Goal: Task Accomplishment & Management: Use online tool/utility

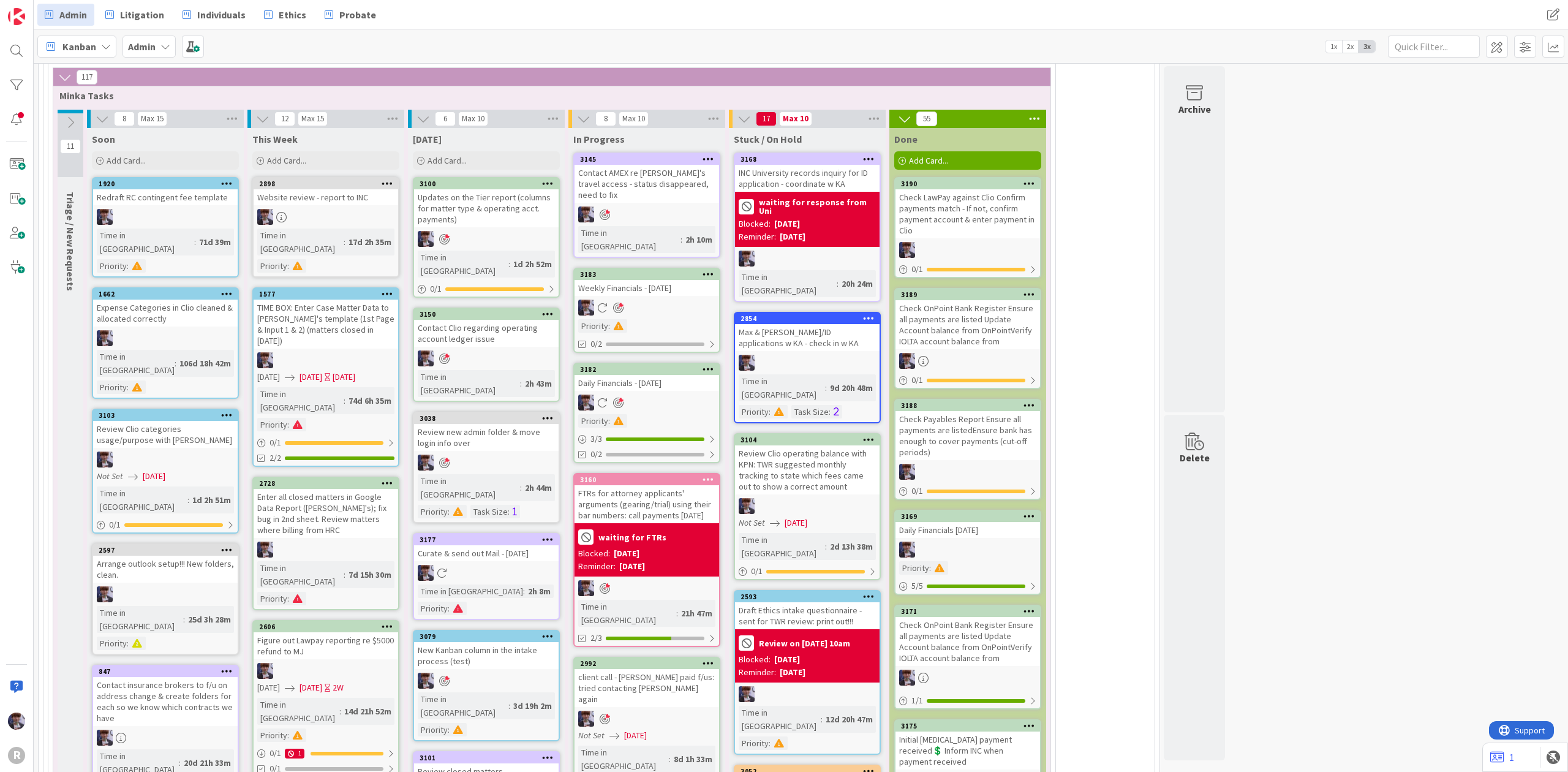
scroll to position [2633, 0]
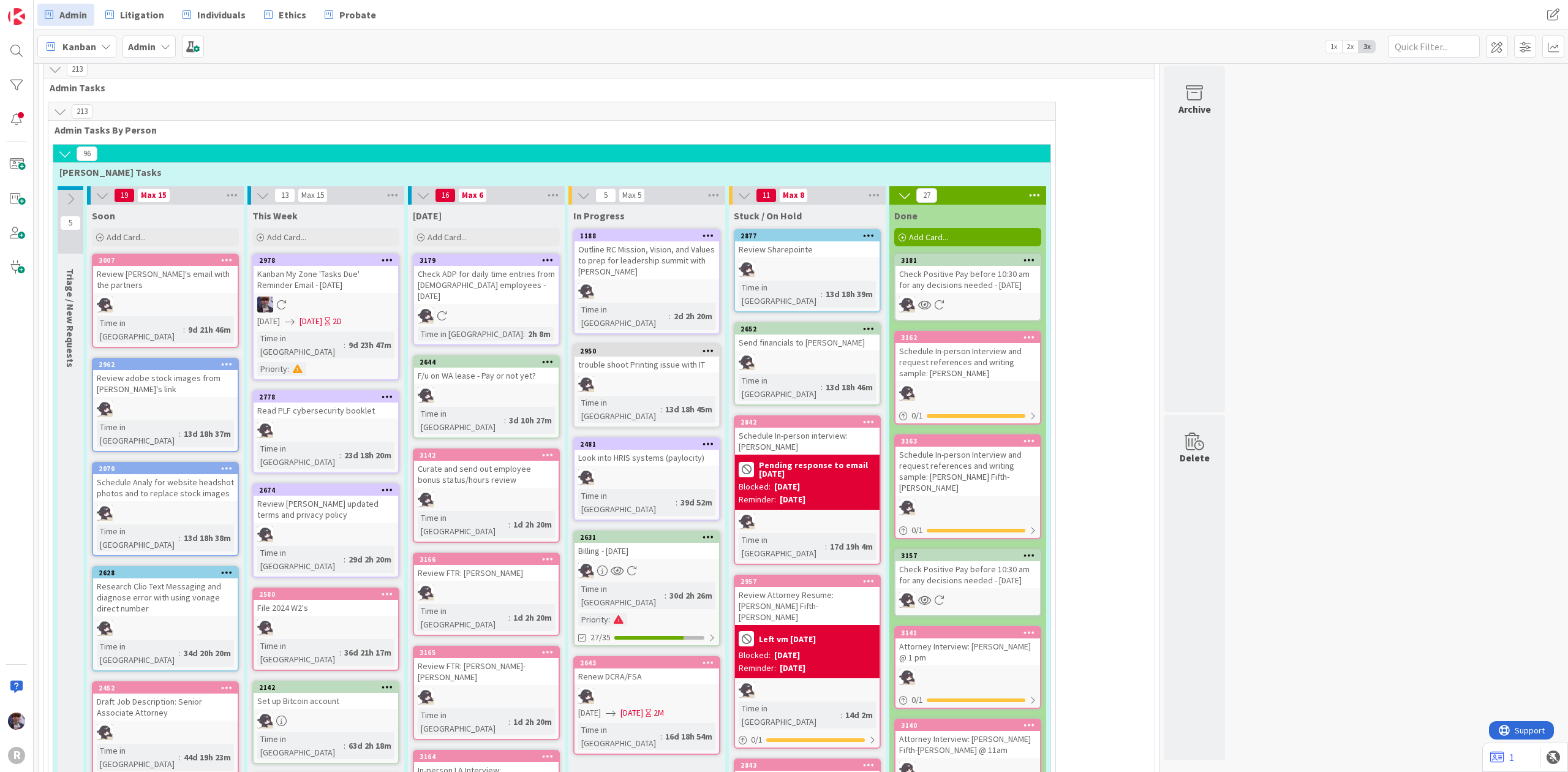
scroll to position [753, 0]
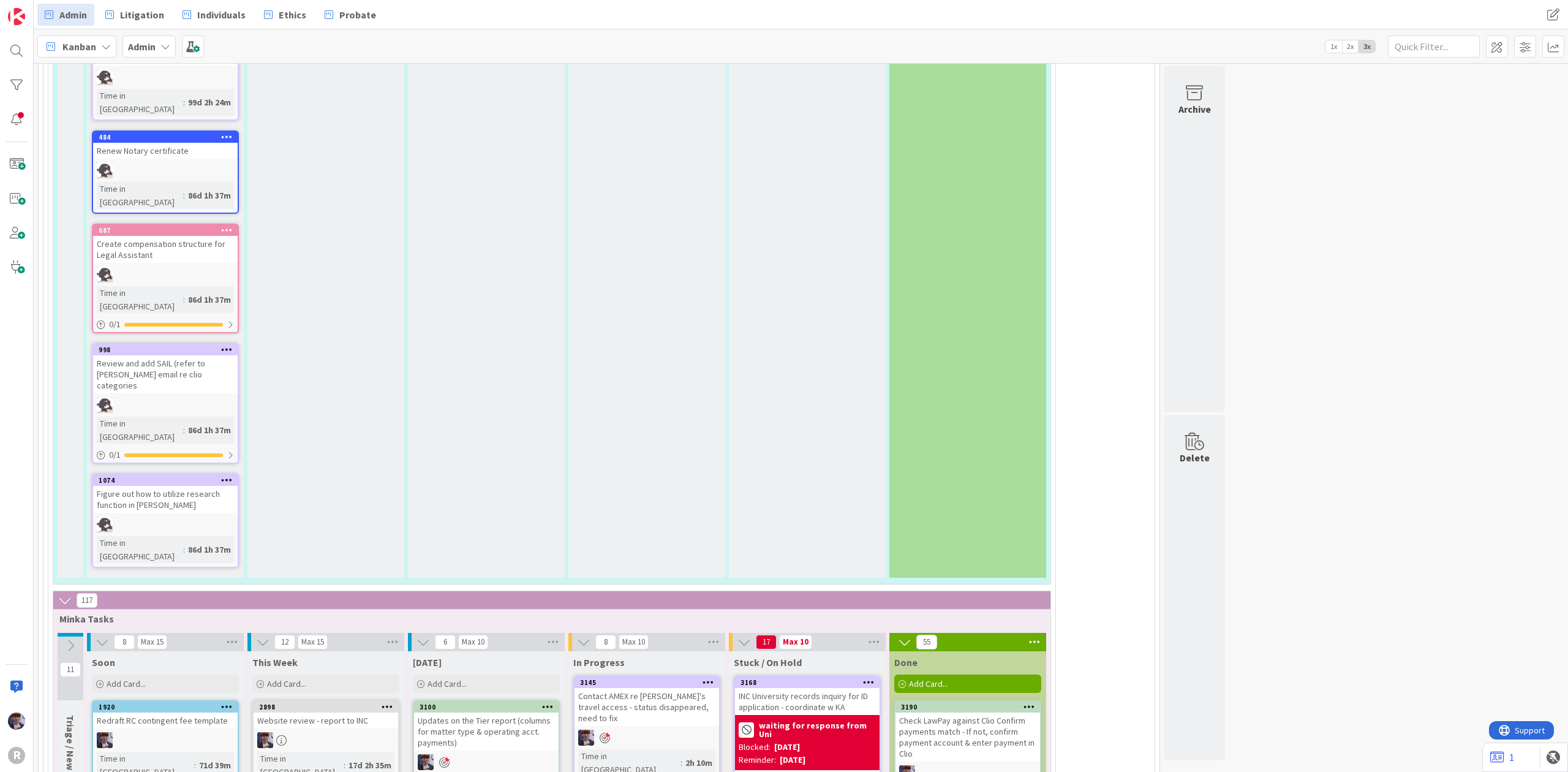
scroll to position [2469, 0]
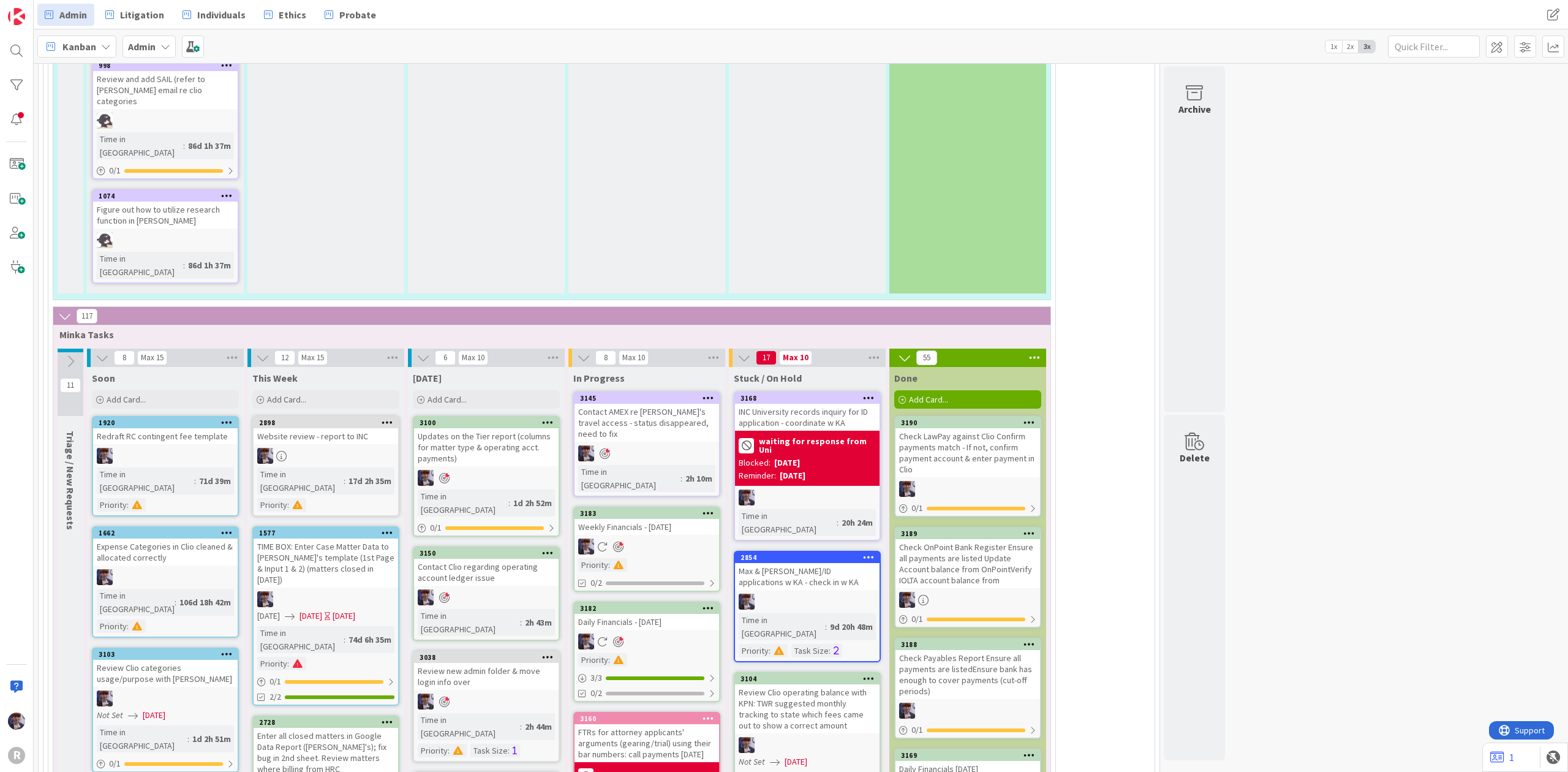
scroll to position [2633, 0]
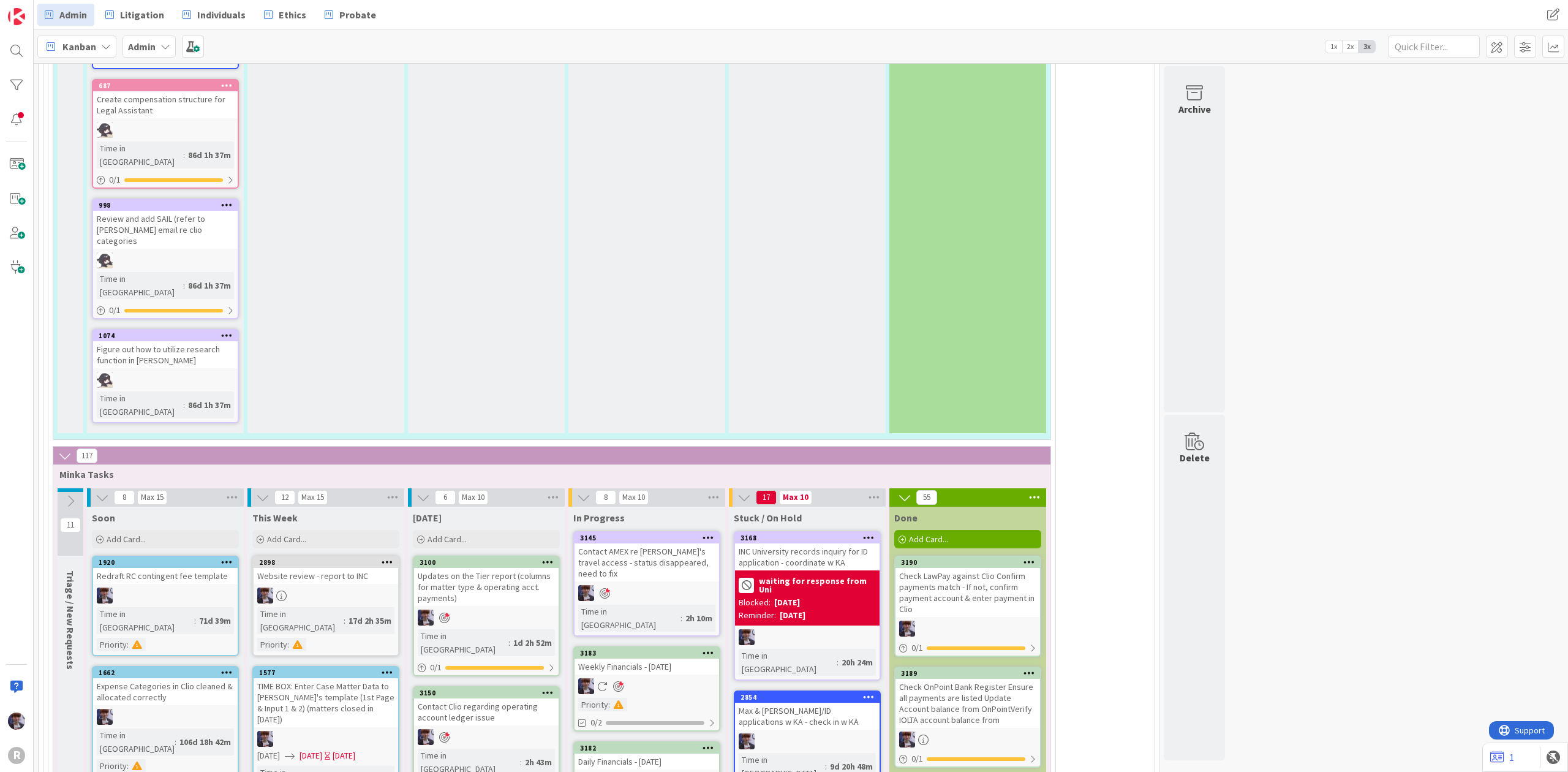
click at [74, 492] on button at bounding box center [70, 501] width 25 height 18
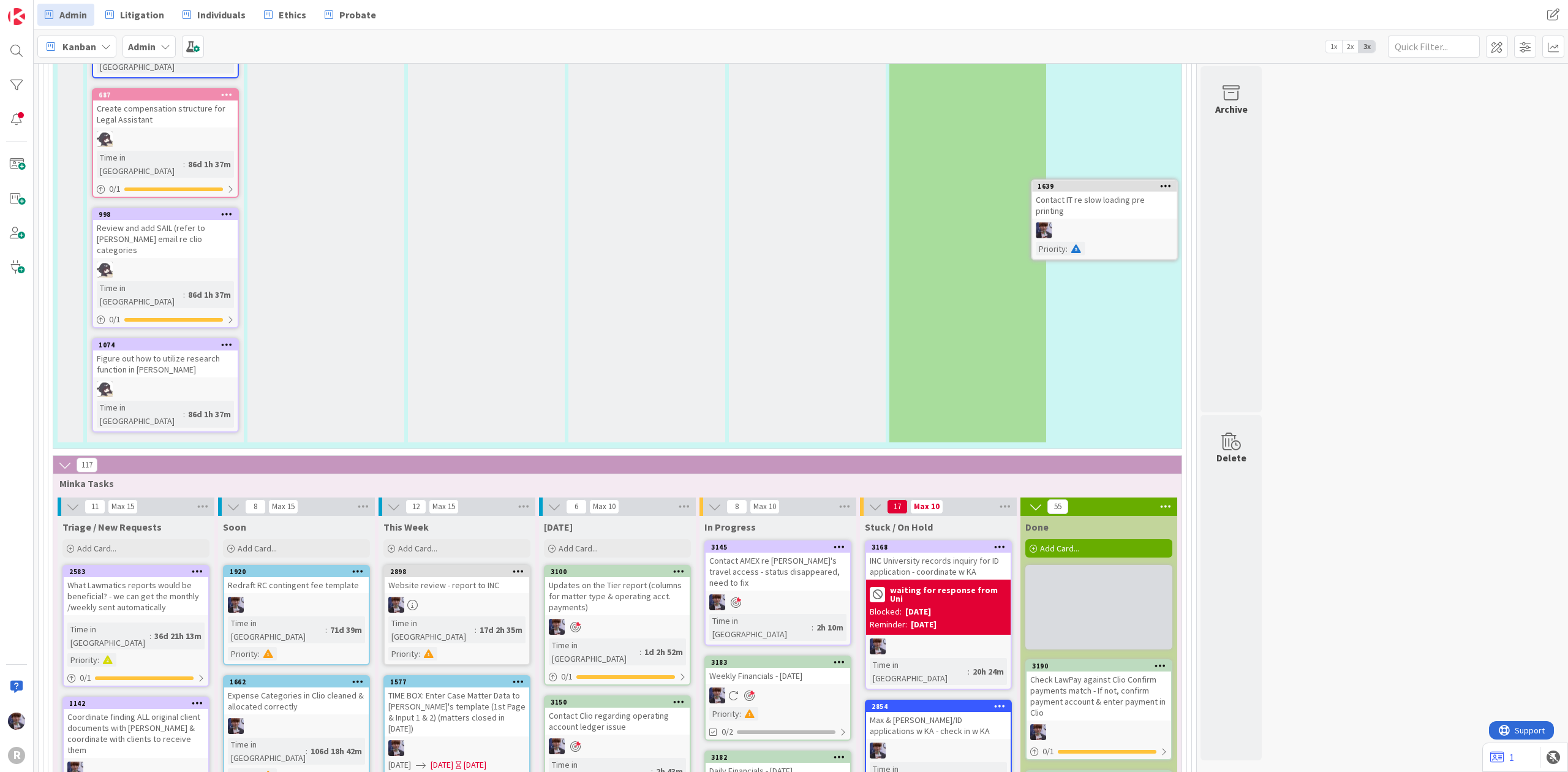
scroll to position [2619, 0]
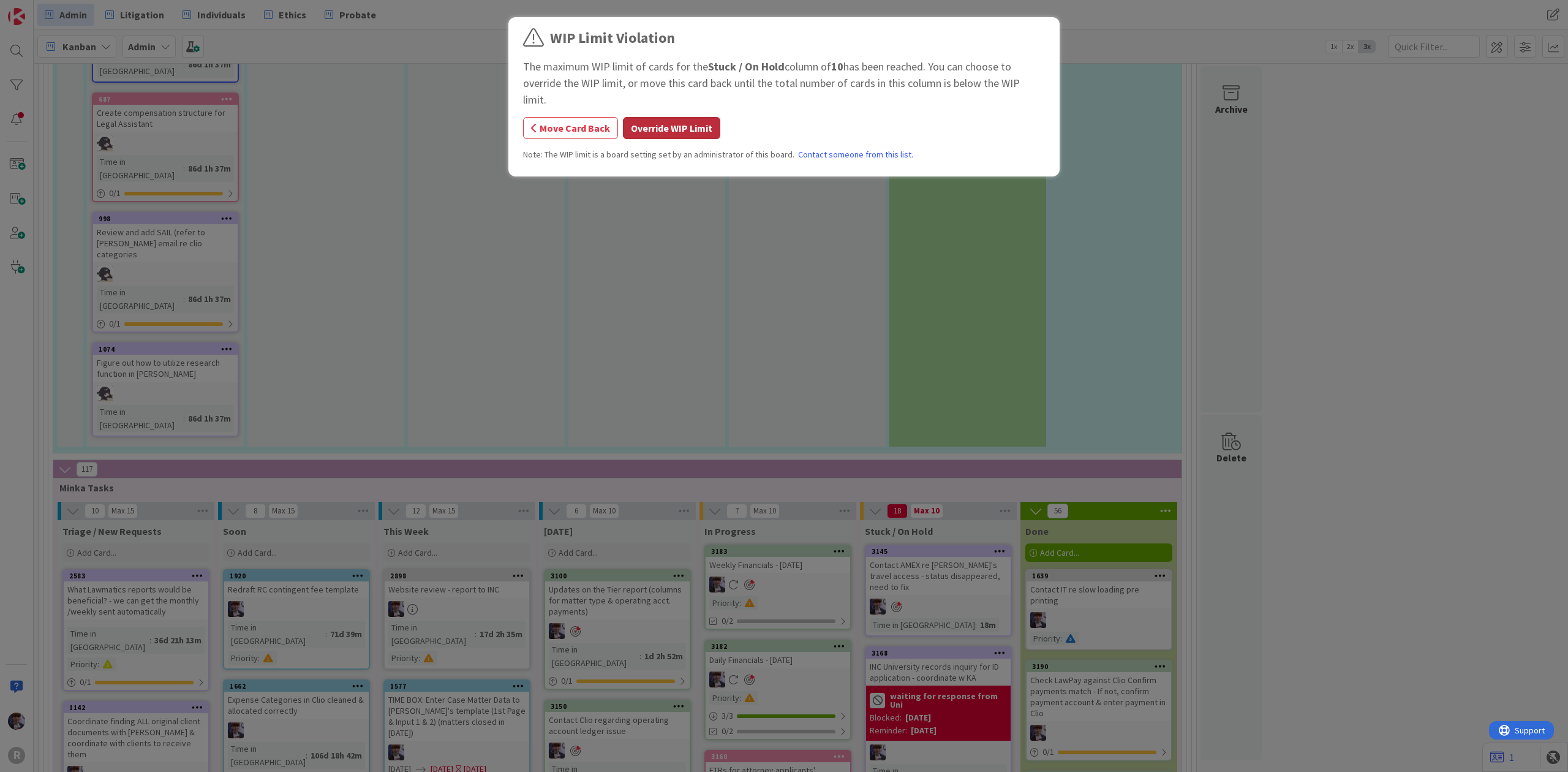
click at [653, 117] on button "Override WIP Limit" at bounding box center [671, 128] width 97 height 22
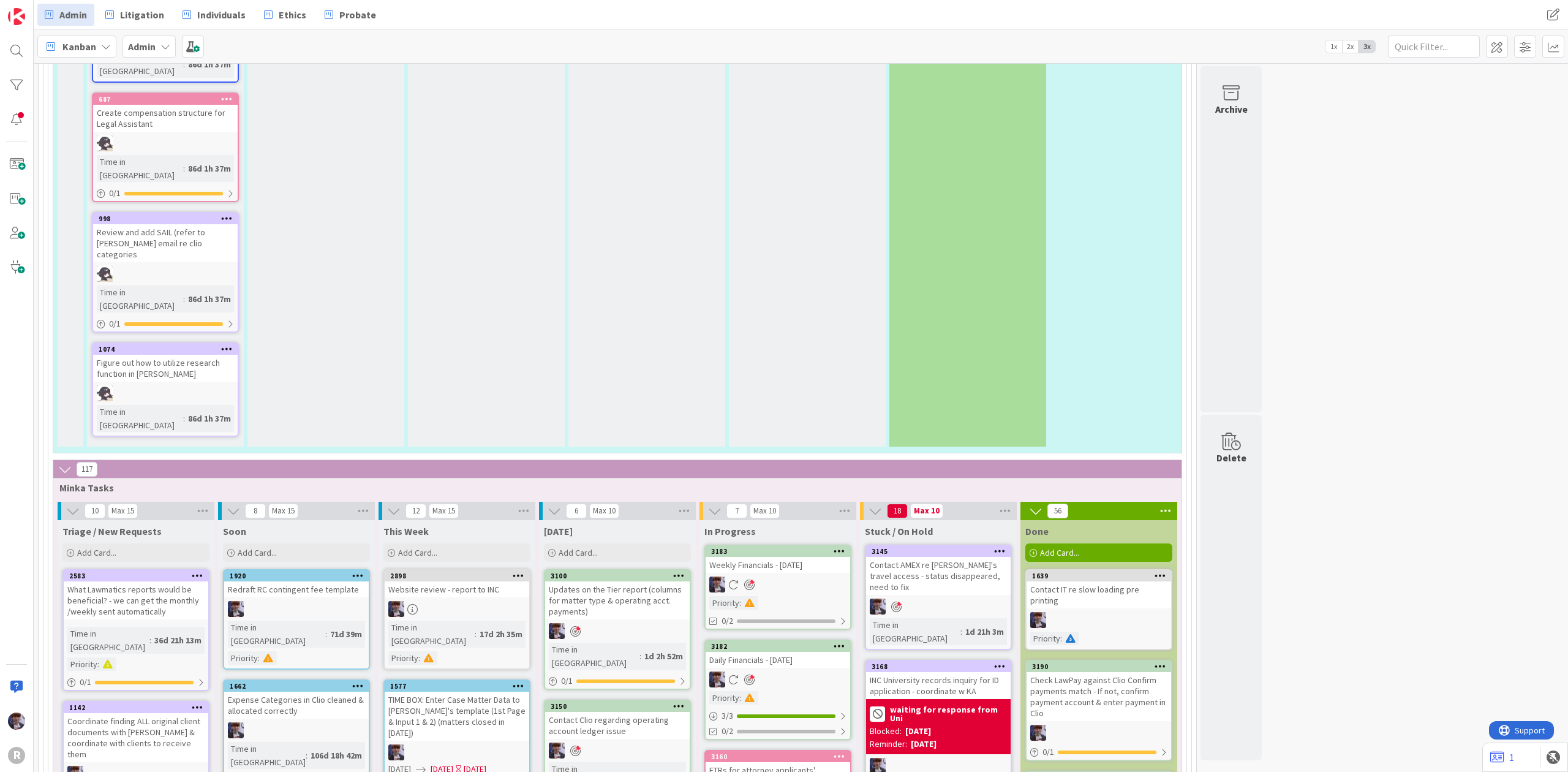
click at [931, 557] on div "Contact AMEX re [PERSON_NAME]'s travel access - status disappeared, need to fix" at bounding box center [938, 576] width 145 height 38
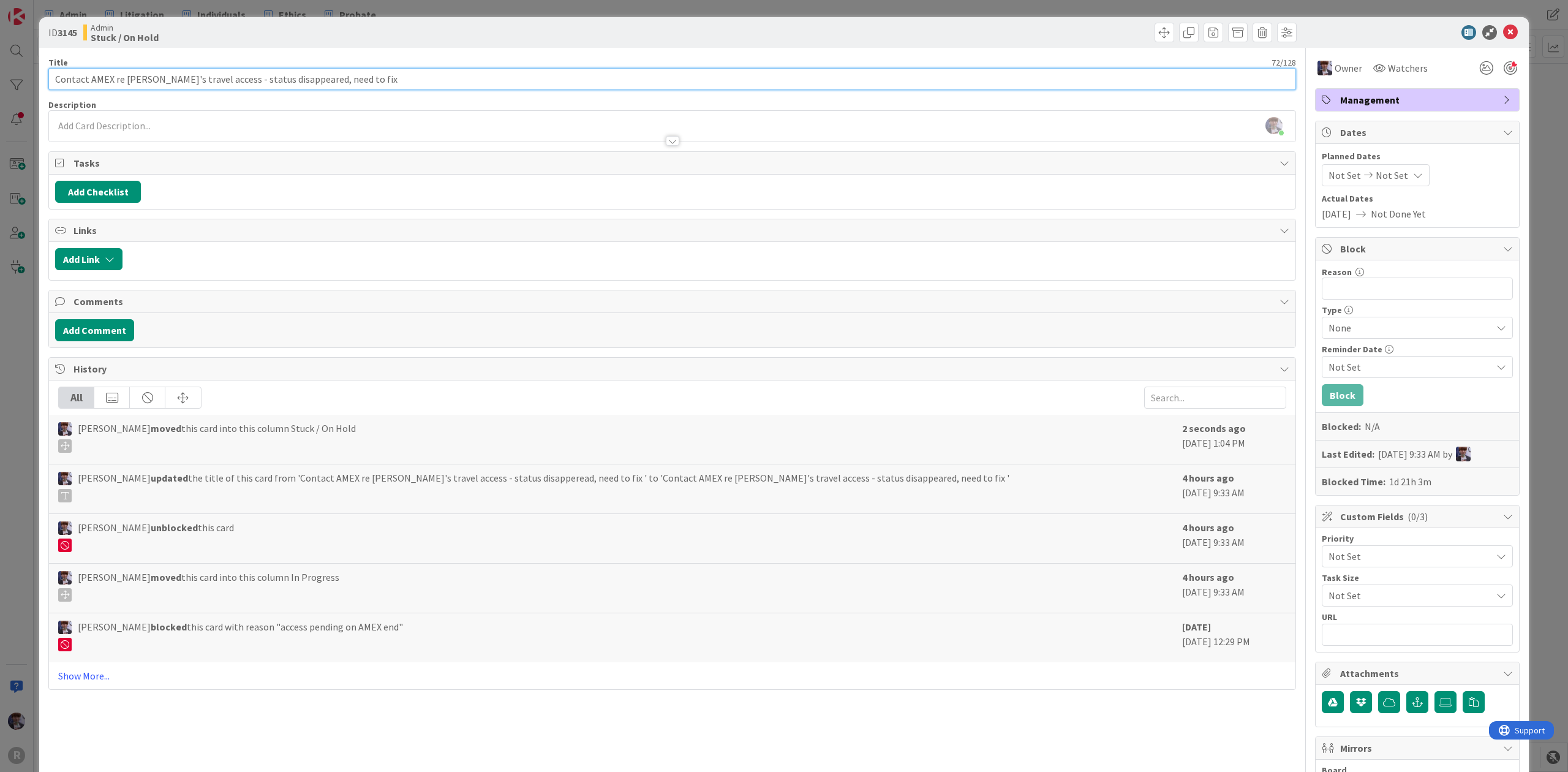
click at [674, 87] on input "Contact AMEX re [PERSON_NAME]'s travel access - status disappeared, need to fix" at bounding box center [672, 79] width 1248 height 22
type input "Contact AMEX re [PERSON_NAME]'s travel access - status disappeared, need to fix…"
click at [1519, 61] on div "ID 3145 Admin Stuck / On Hold Title 96 / 128 Contact AMEX re [PERSON_NAME]'s tr…" at bounding box center [784, 386] width 1568 height 772
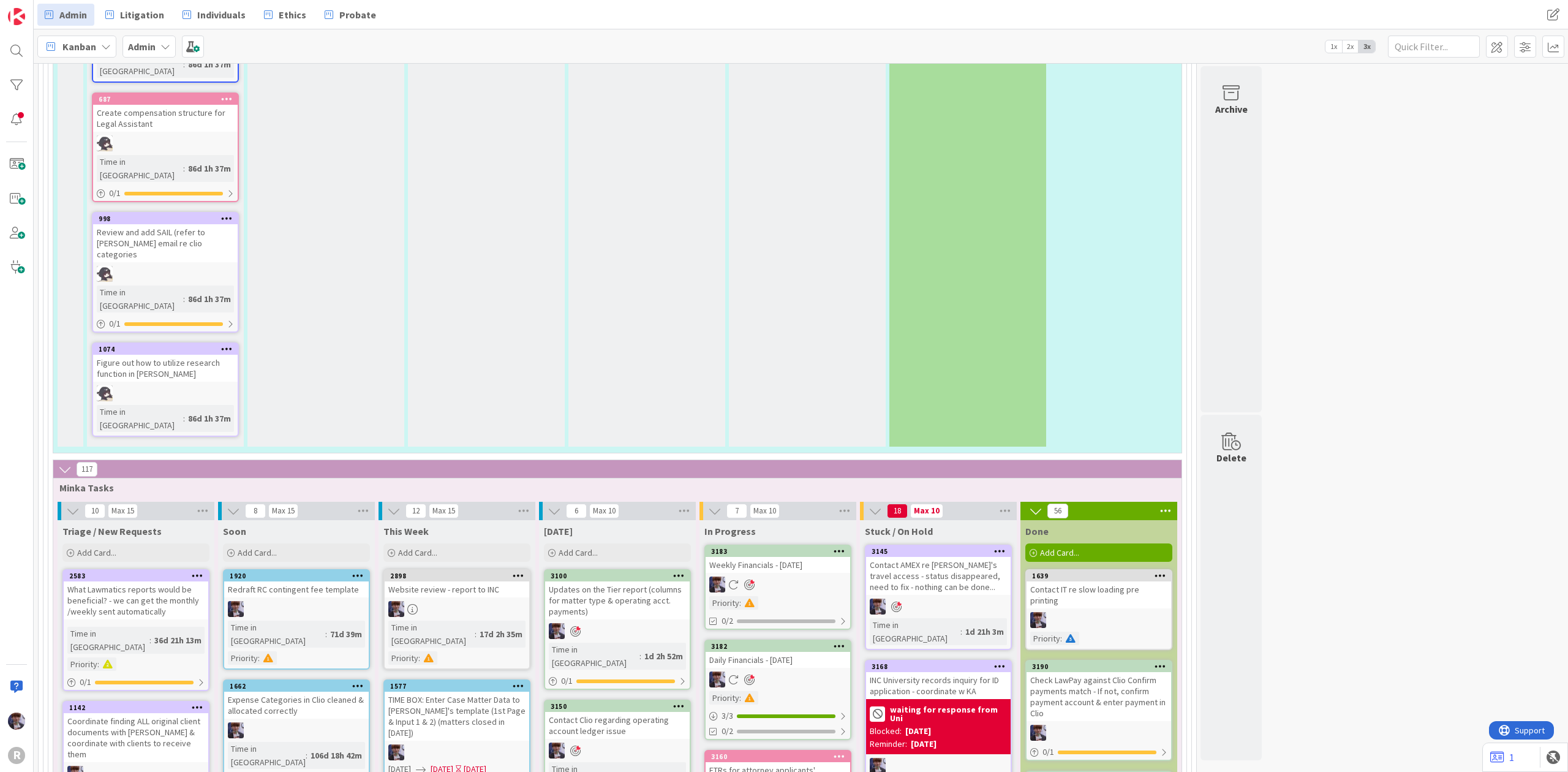
click at [936, 557] on div "Contact AMEX re [PERSON_NAME]'s travel access - status disappeared, need to fix…" at bounding box center [938, 576] width 145 height 38
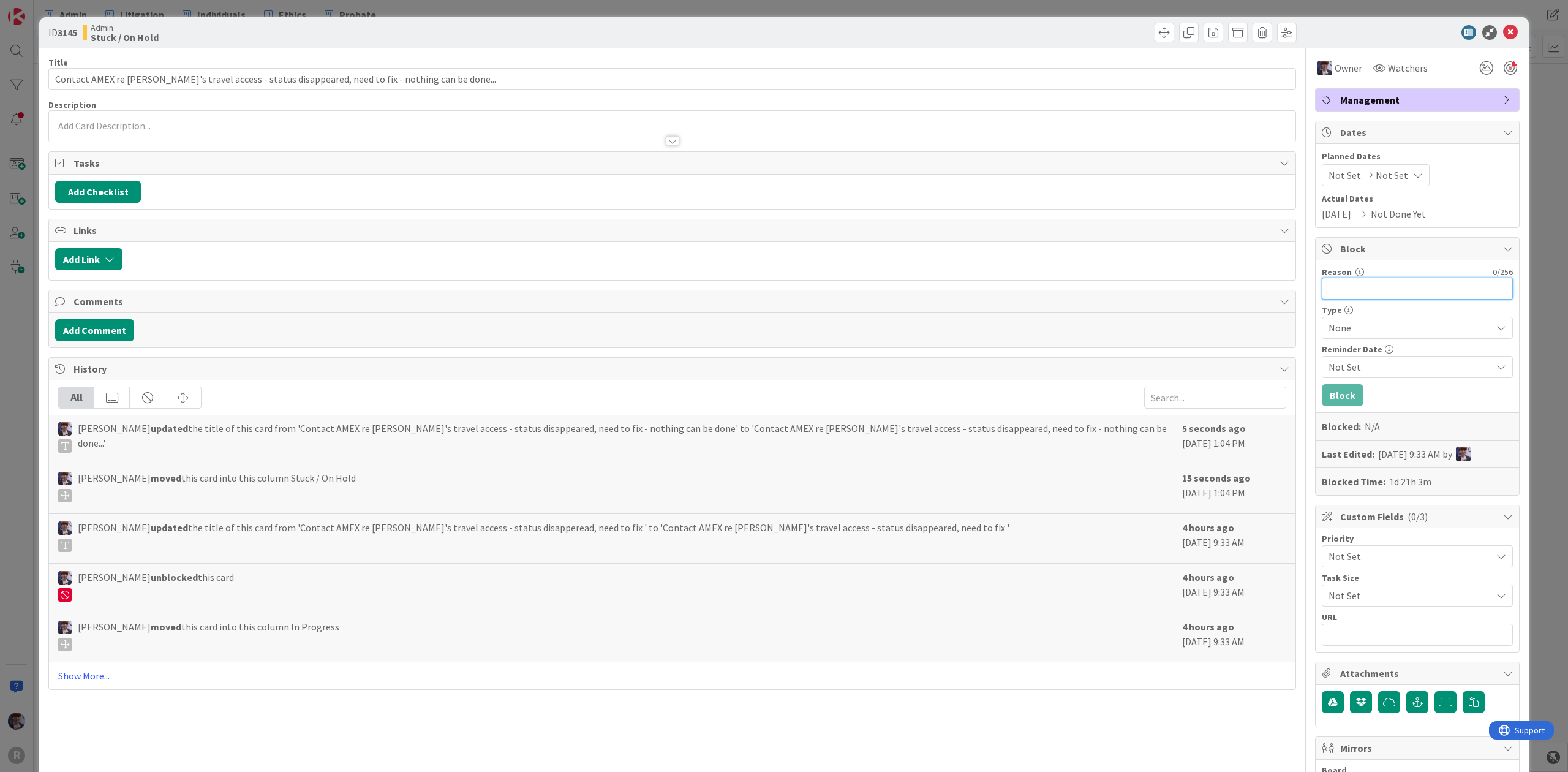
click at [1353, 293] on input "Reason" at bounding box center [1417, 289] width 191 height 22
click at [1358, 334] on span "None" at bounding box center [1407, 327] width 157 height 17
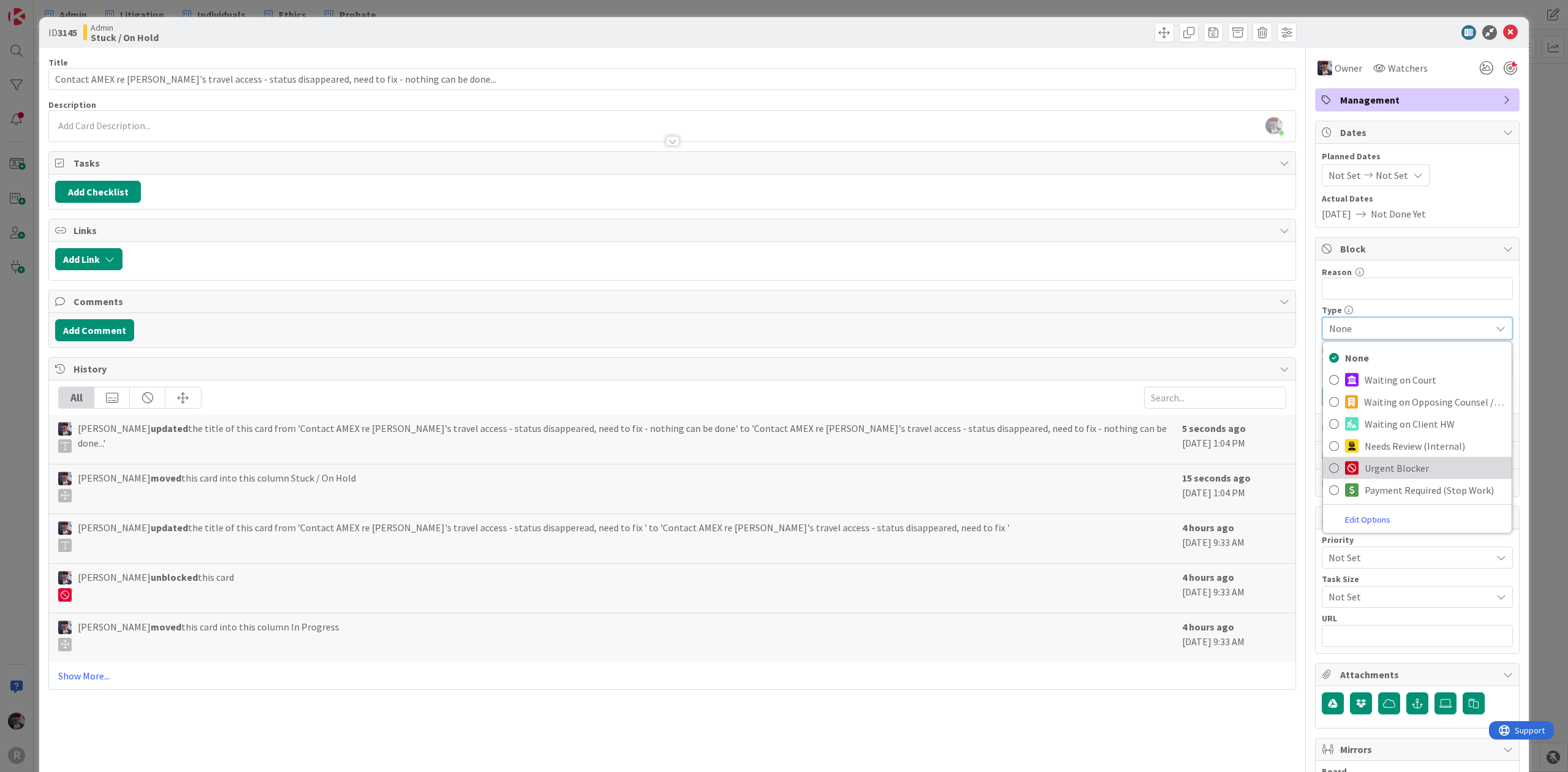
click at [1377, 473] on span "Urgent Blocker" at bounding box center [1434, 468] width 141 height 18
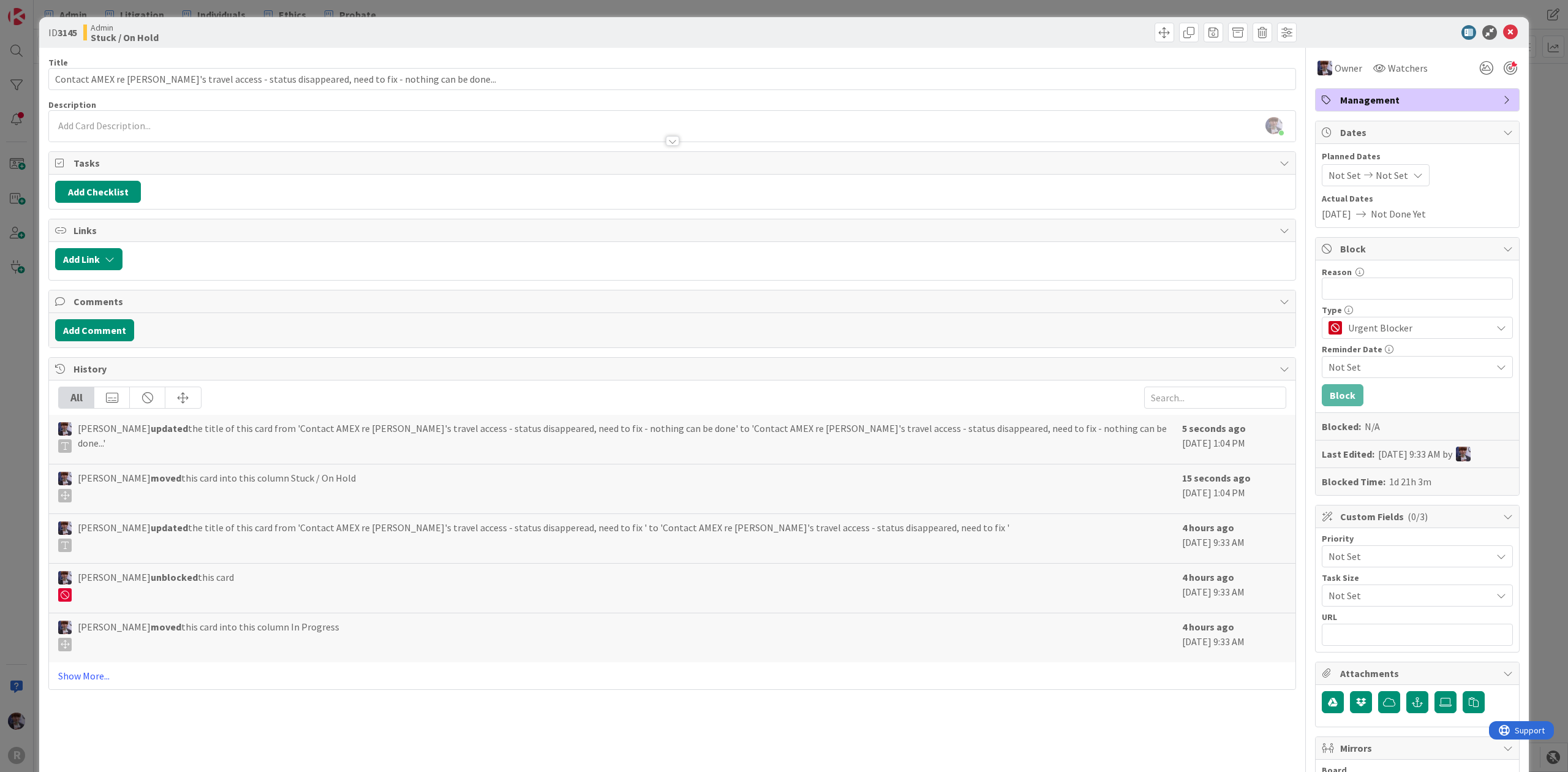
click at [1516, 238] on div "ID 3145 Admin Stuck / On Hold Title 96 / 128 Contact AMEX re [PERSON_NAME]'s tr…" at bounding box center [784, 457] width 1490 height 879
click at [1519, 217] on div "ID 3145 Admin Stuck / On Hold Title 96 / 128 Contact AMEX re [PERSON_NAME]'s tr…" at bounding box center [784, 386] width 1568 height 772
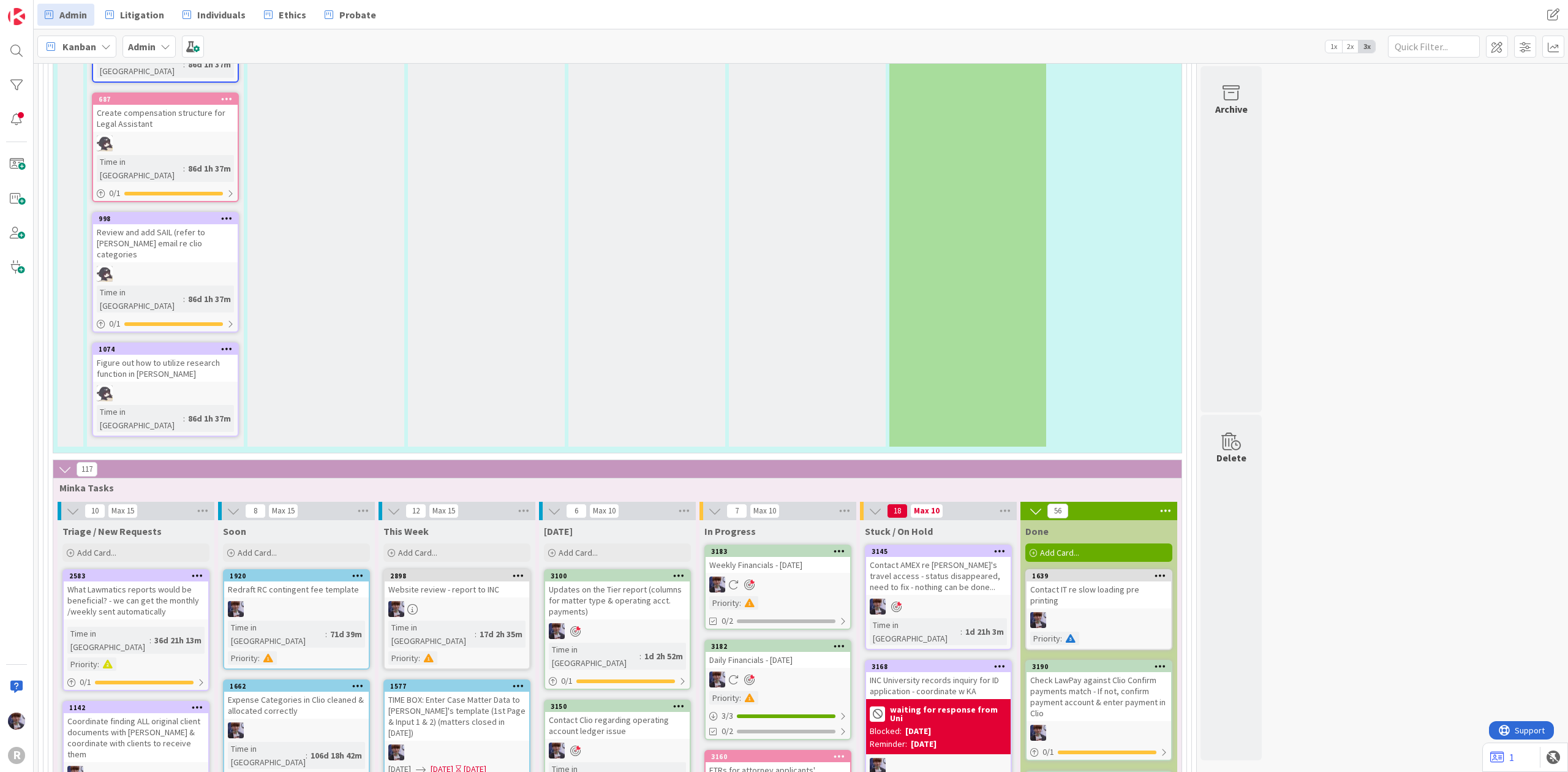
click at [942, 557] on div "Contact AMEX re [PERSON_NAME]'s travel access - status disappeared, need to fix…" at bounding box center [938, 576] width 145 height 38
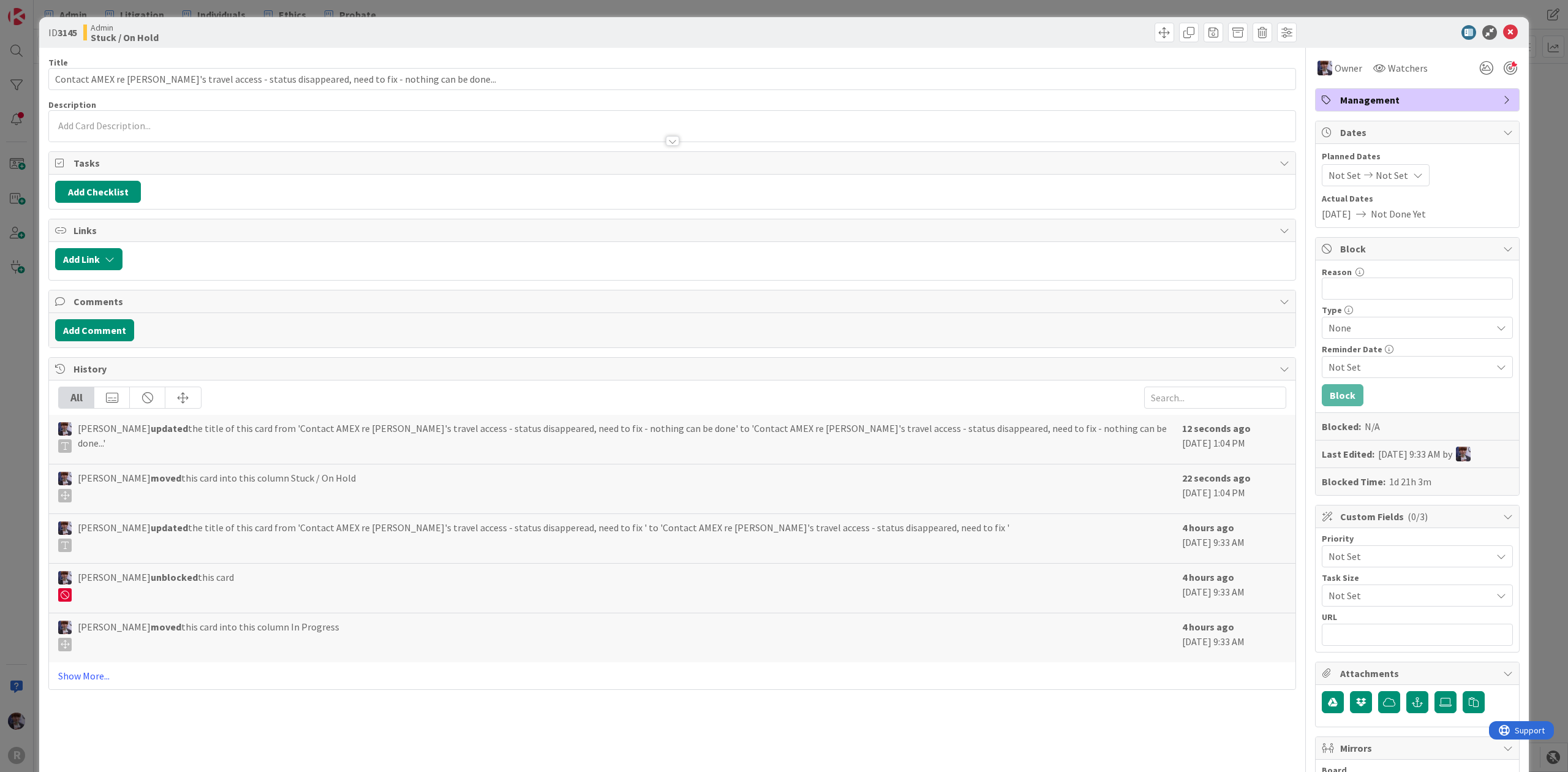
click at [1363, 330] on span "None" at bounding box center [1407, 327] width 157 height 17
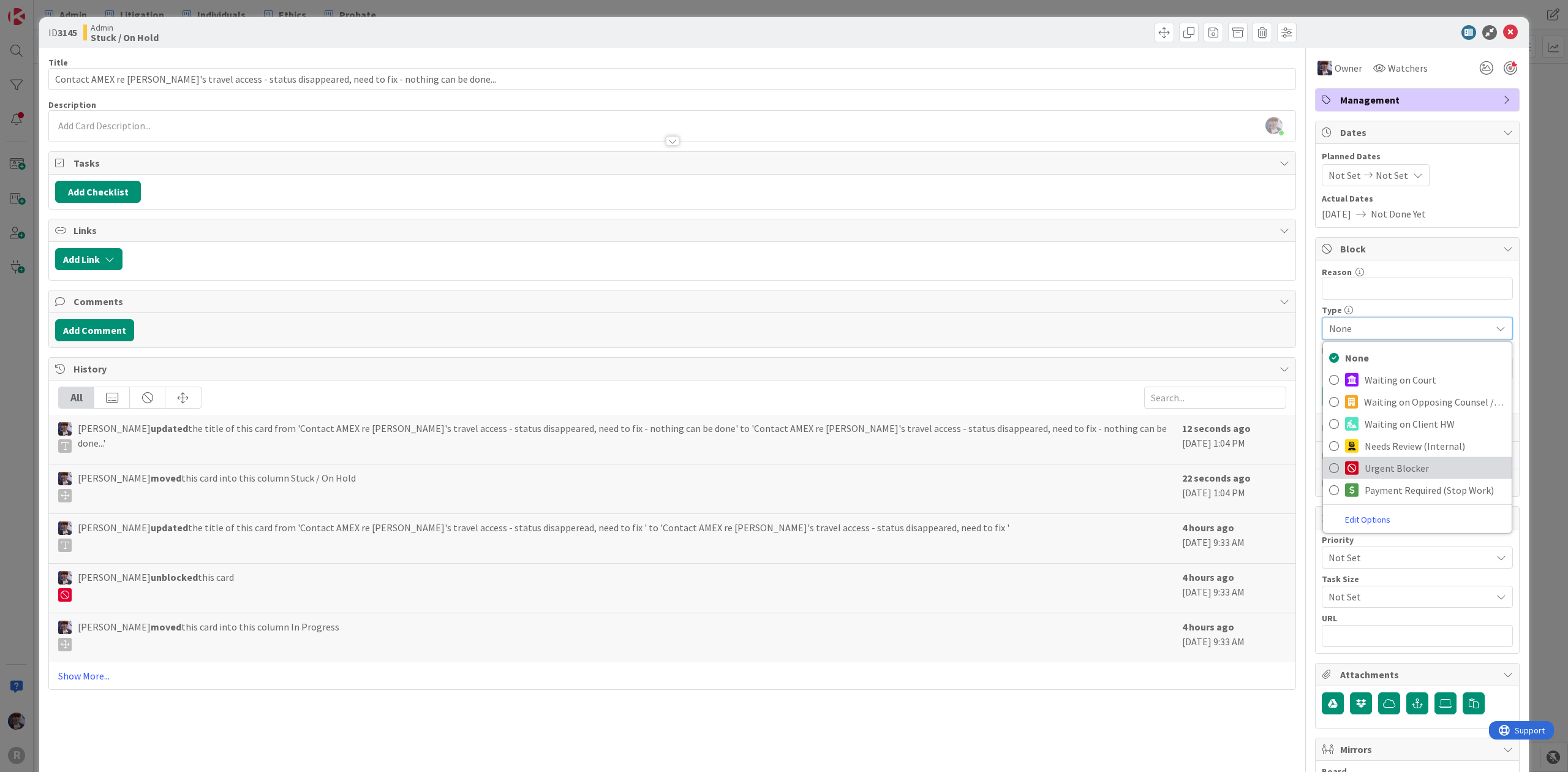
click at [1364, 464] on span "Urgent Blocker" at bounding box center [1434, 468] width 141 height 18
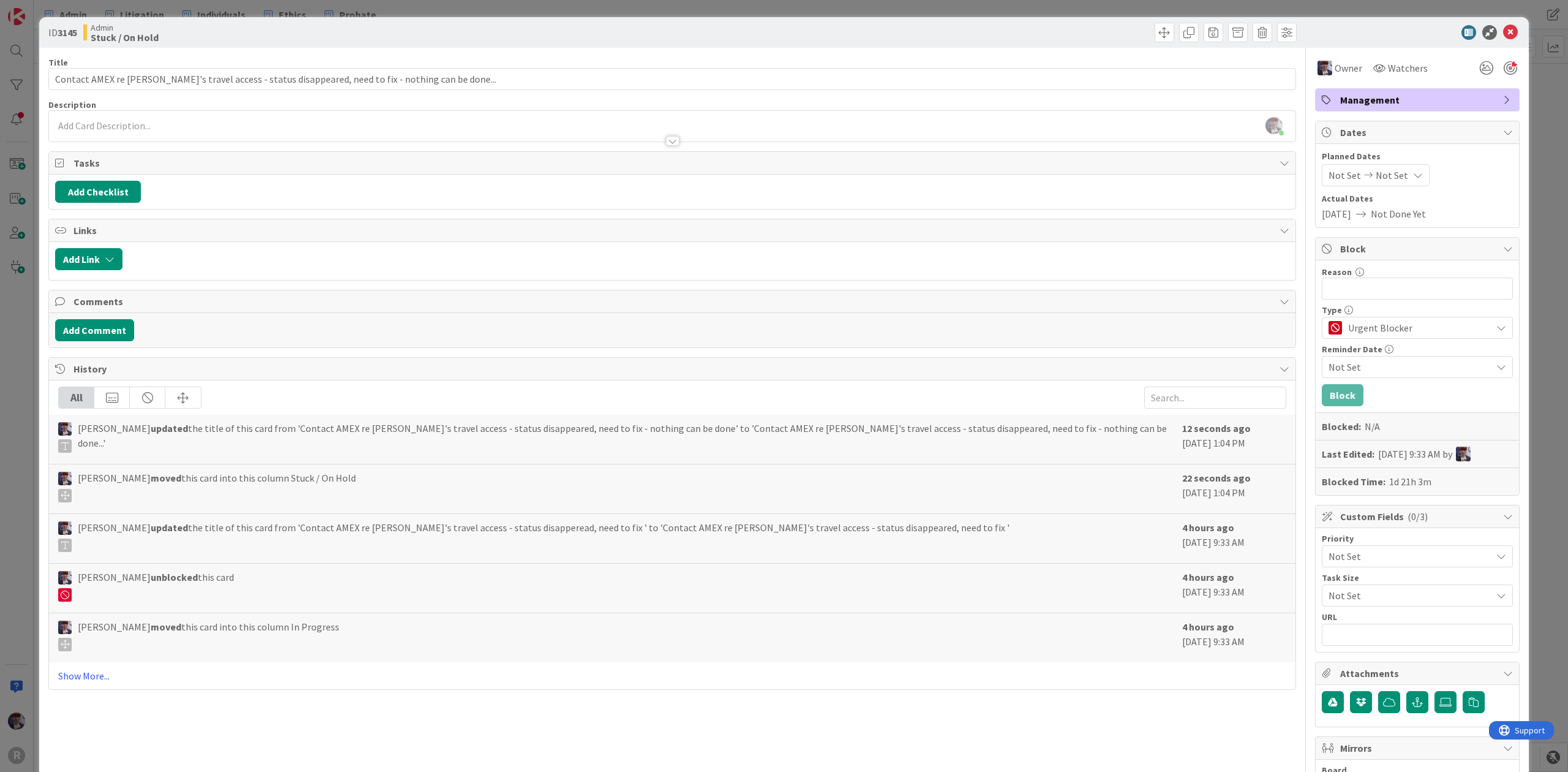
click at [1346, 378] on div "Not Set" at bounding box center [1417, 367] width 191 height 22
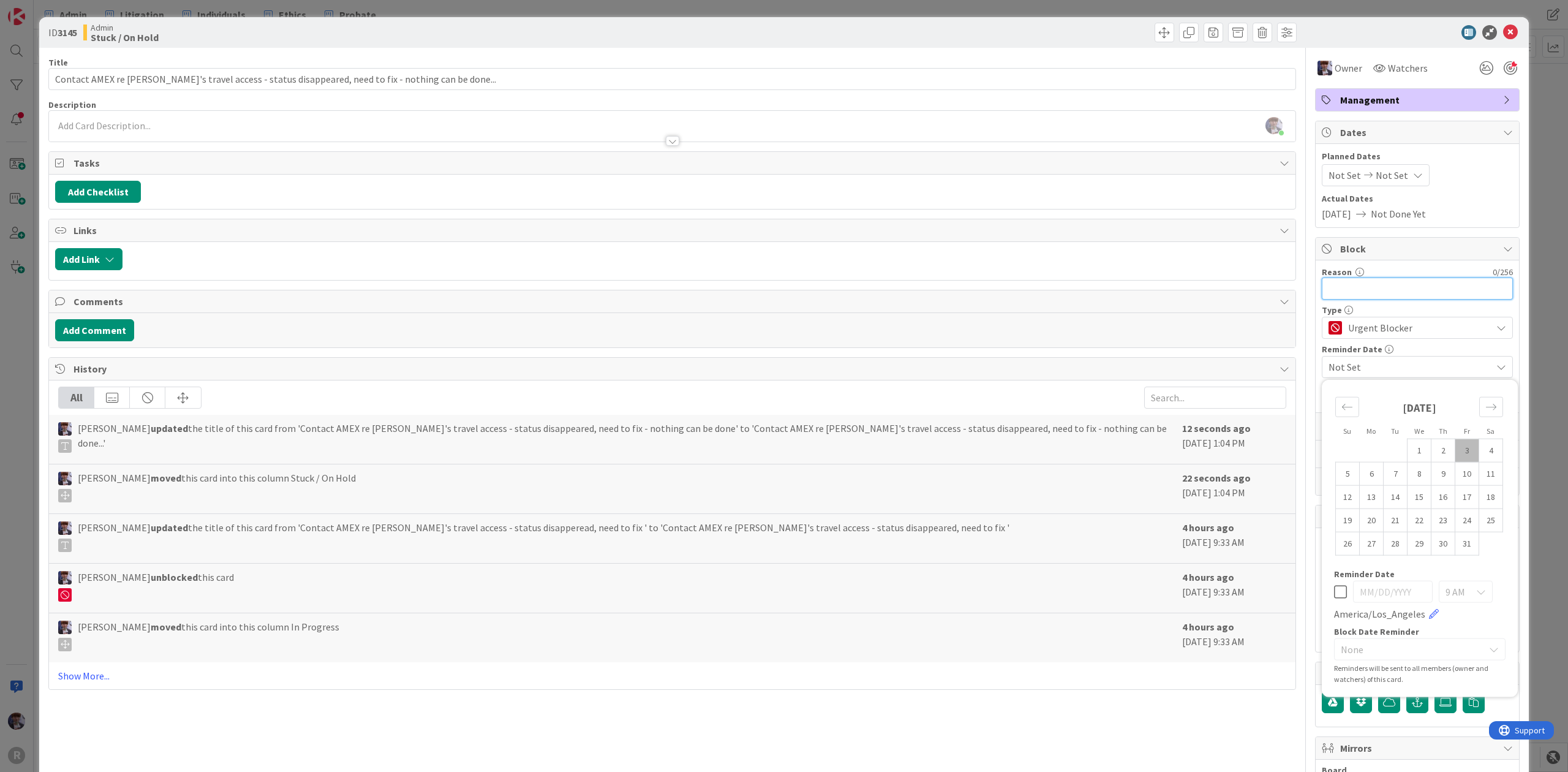
click at [1387, 285] on input "Reason" at bounding box center [1417, 289] width 191 height 22
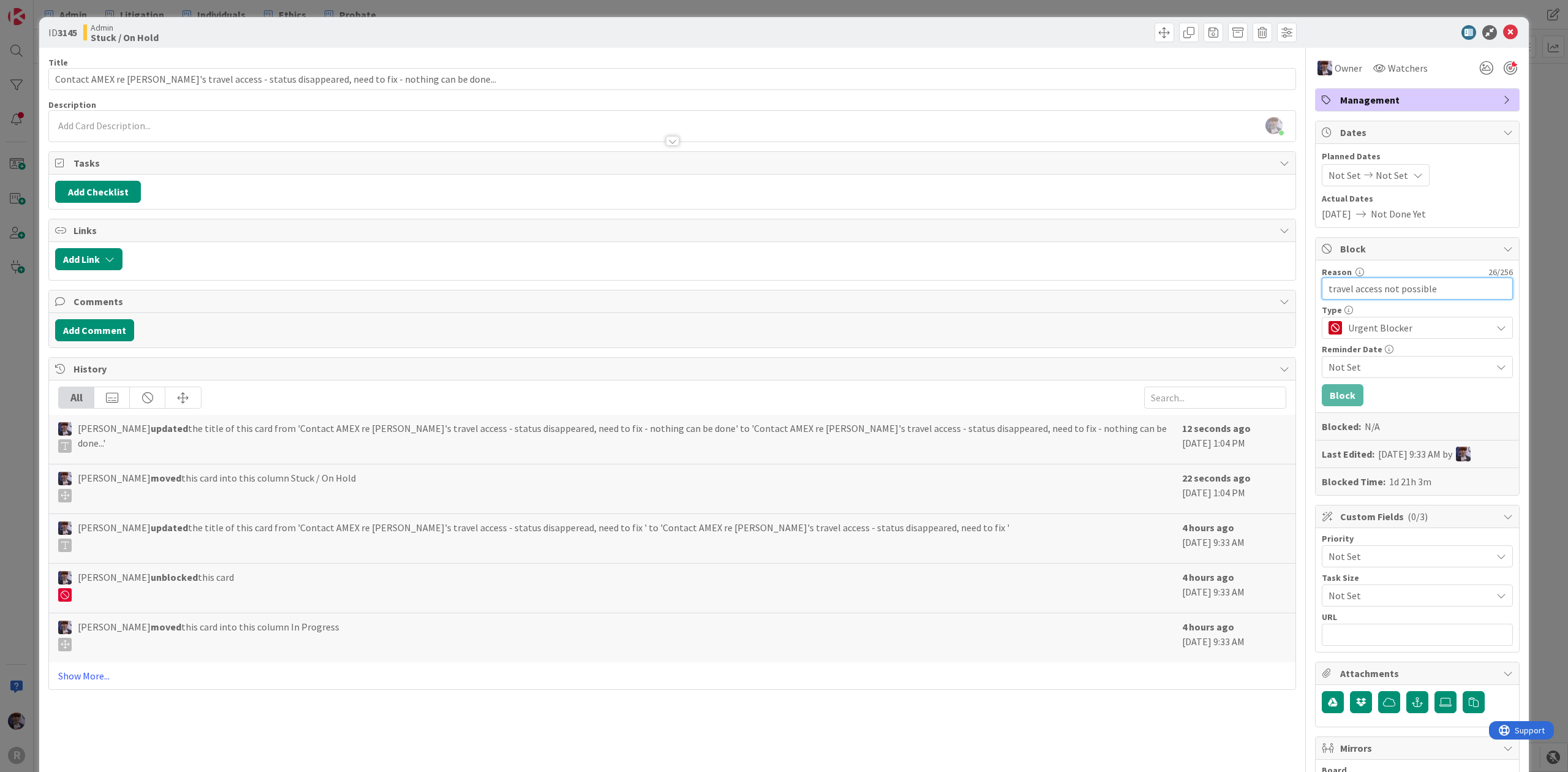
type input "travel access not possible"
click at [1333, 390] on button "Block" at bounding box center [1342, 395] width 41 height 22
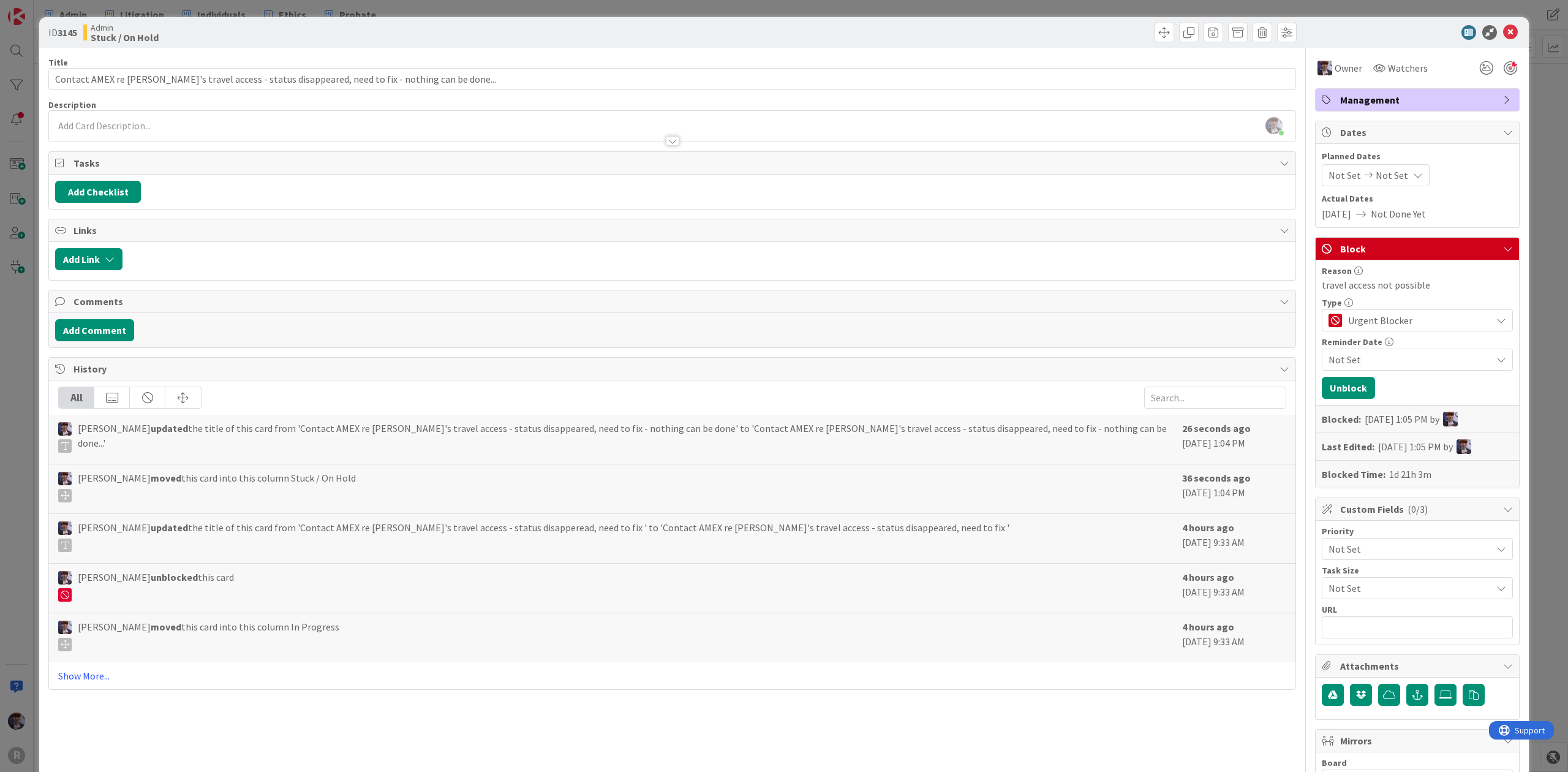
click at [1515, 212] on div "ID 3145 Admin Stuck / On Hold Title 96 / 128 Contact AMEX re [PERSON_NAME]'s tr…" at bounding box center [784, 453] width 1490 height 872
click at [1519, 206] on div "ID 3145 Admin Stuck / On Hold Title 96 / 128 Contact AMEX re [PERSON_NAME]'s tr…" at bounding box center [784, 386] width 1568 height 772
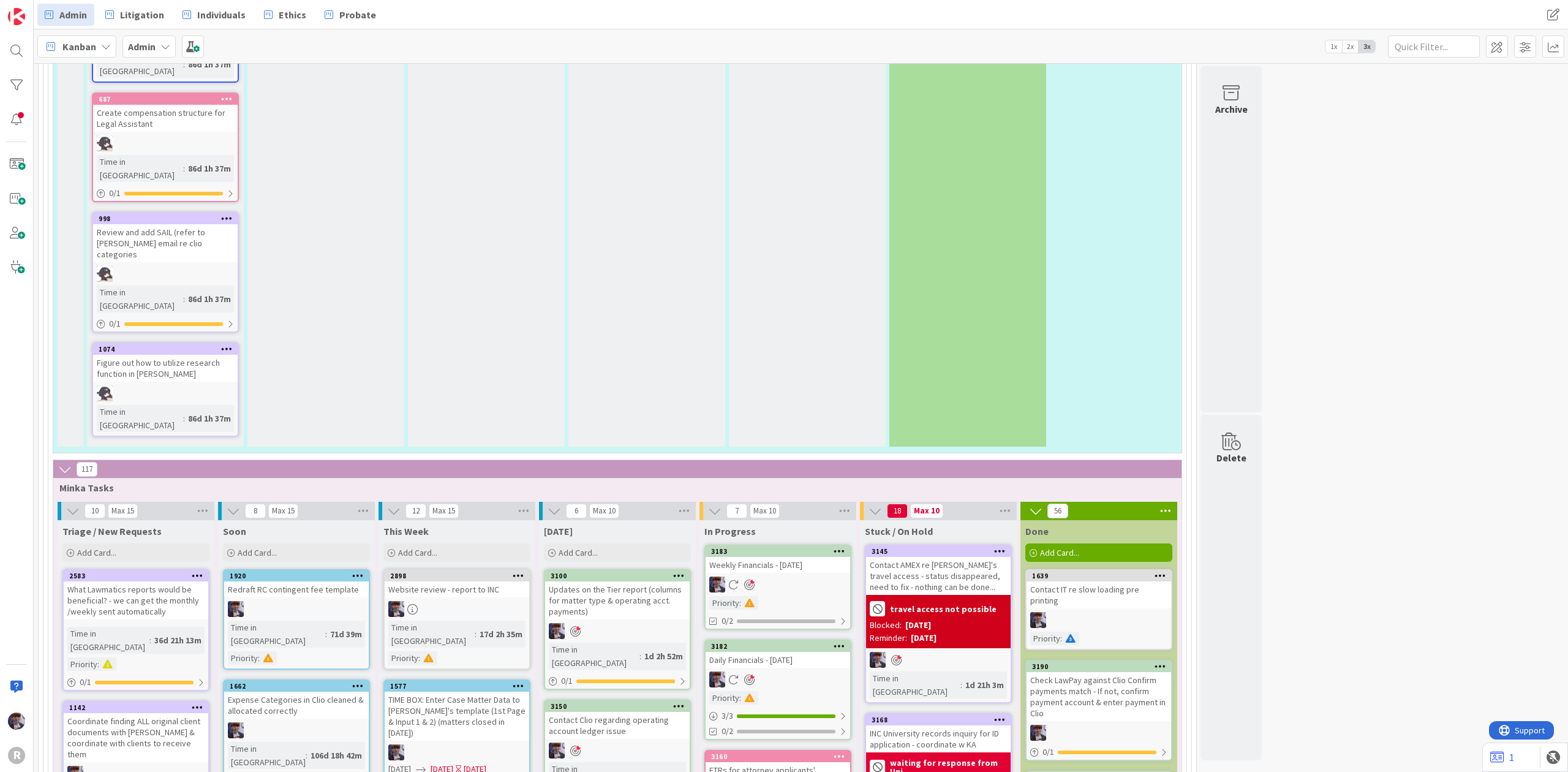
click at [774, 652] on div "Daily Financials - [DATE]" at bounding box center [777, 660] width 145 height 16
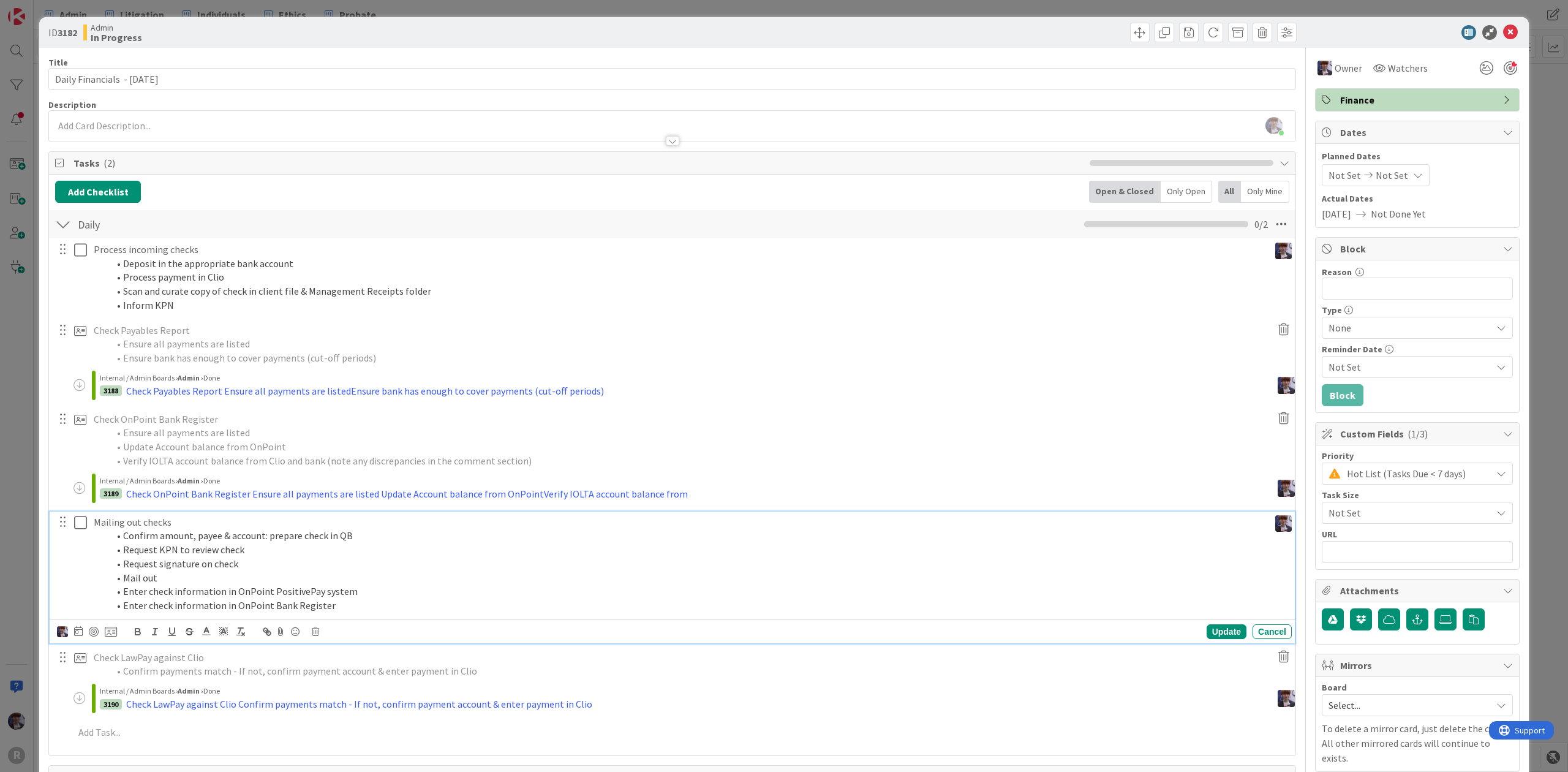
click at [191, 547] on li "Request KPN to review check" at bounding box center [686, 550] width 1155 height 14
click at [312, 633] on icon at bounding box center [316, 631] width 8 height 8
click at [338, 684] on div "Delete" at bounding box center [346, 683] width 45 height 22
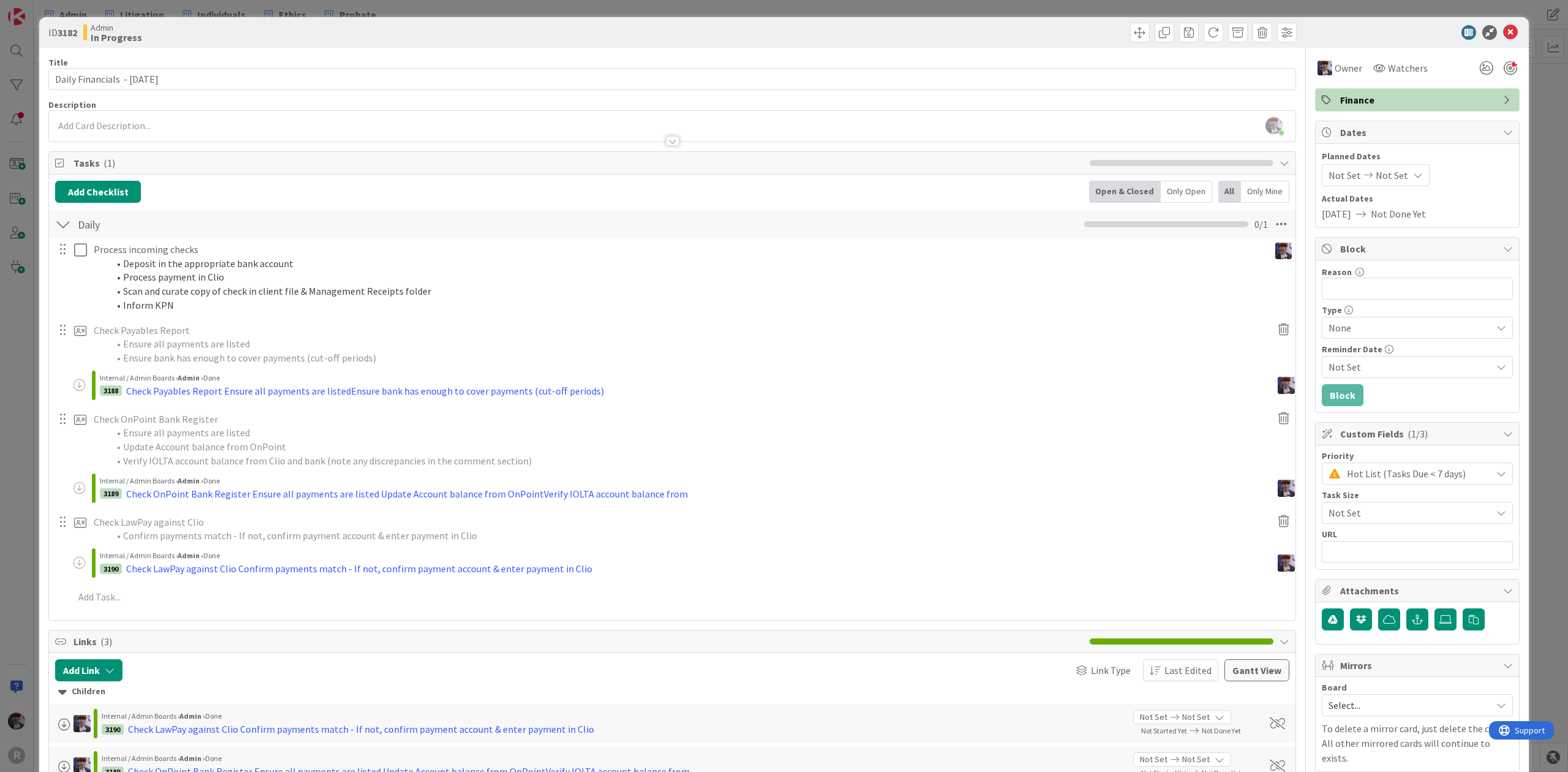
click at [1, 461] on div "ID 3182 Admin In Progress Title 30 / 128 Daily Financials - [DATE] Description …" at bounding box center [784, 386] width 1568 height 772
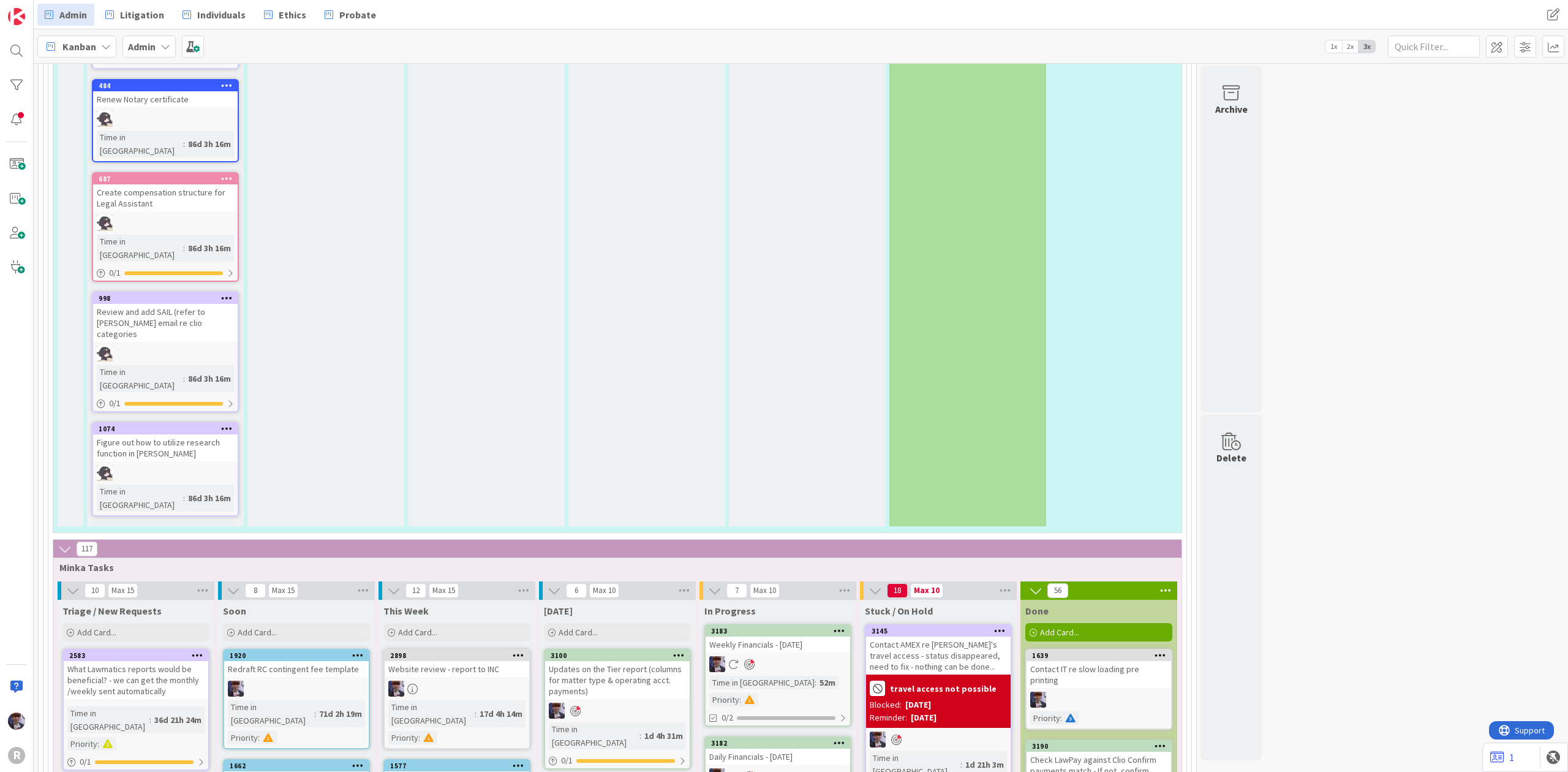
scroll to position [2538, 0]
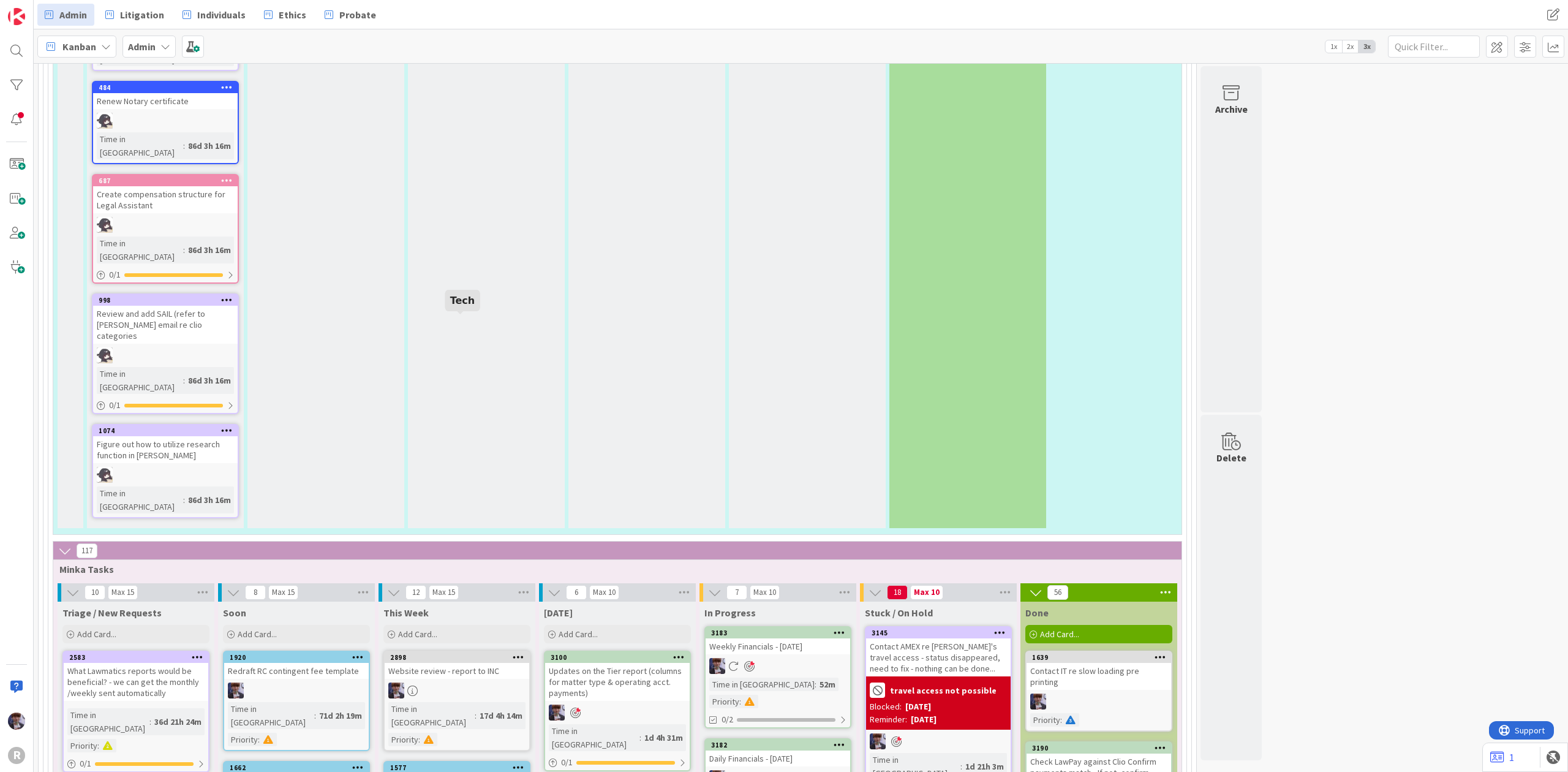
click at [437, 653] on div "2898" at bounding box center [460, 657] width 139 height 8
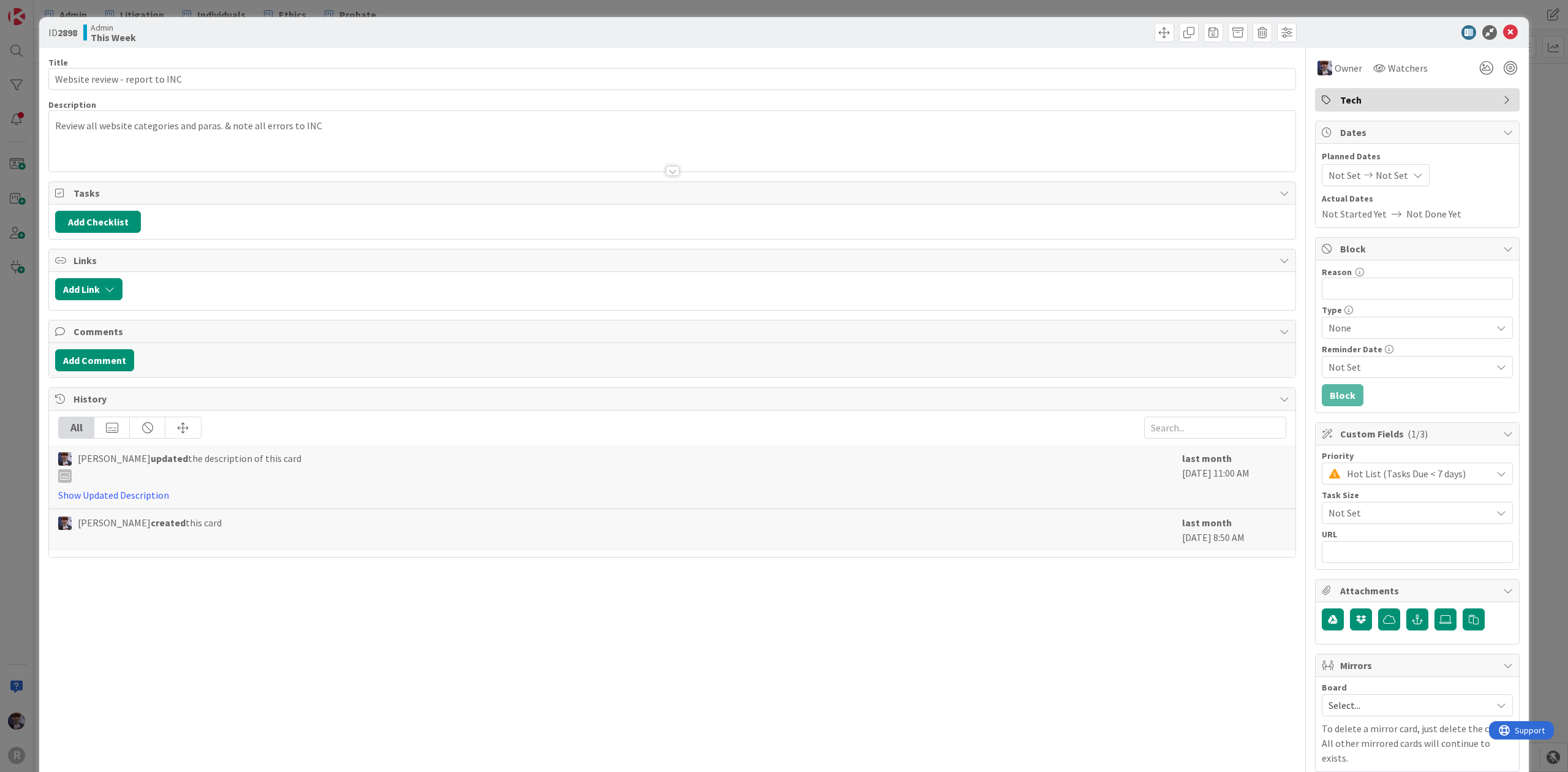
click at [18, 369] on div "ID 2898 Admin This Week Title 30 / 128 Website review - report to INC Descripti…" at bounding box center [784, 386] width 1568 height 772
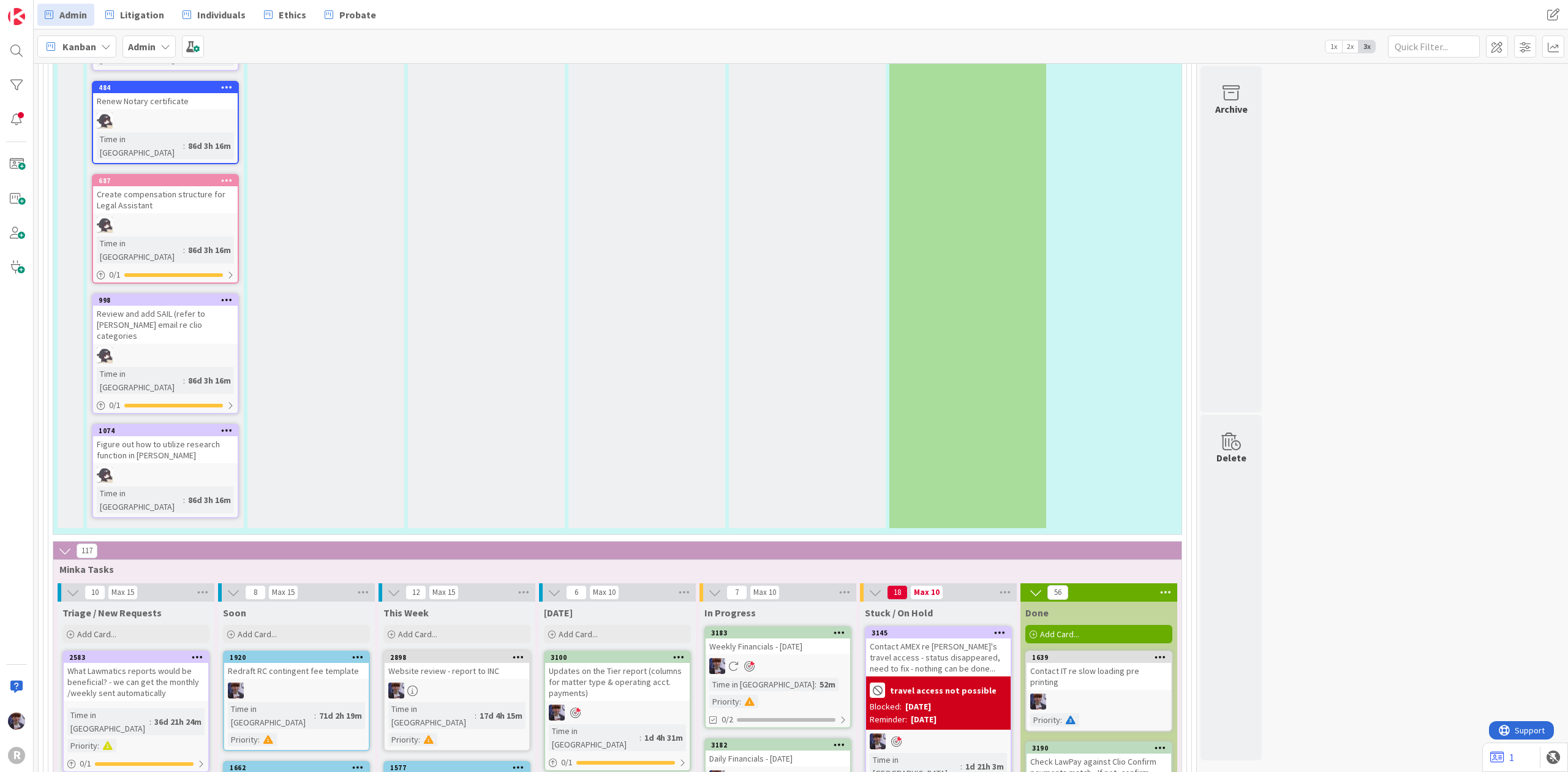
click at [66, 585] on button at bounding box center [73, 592] width 16 height 16
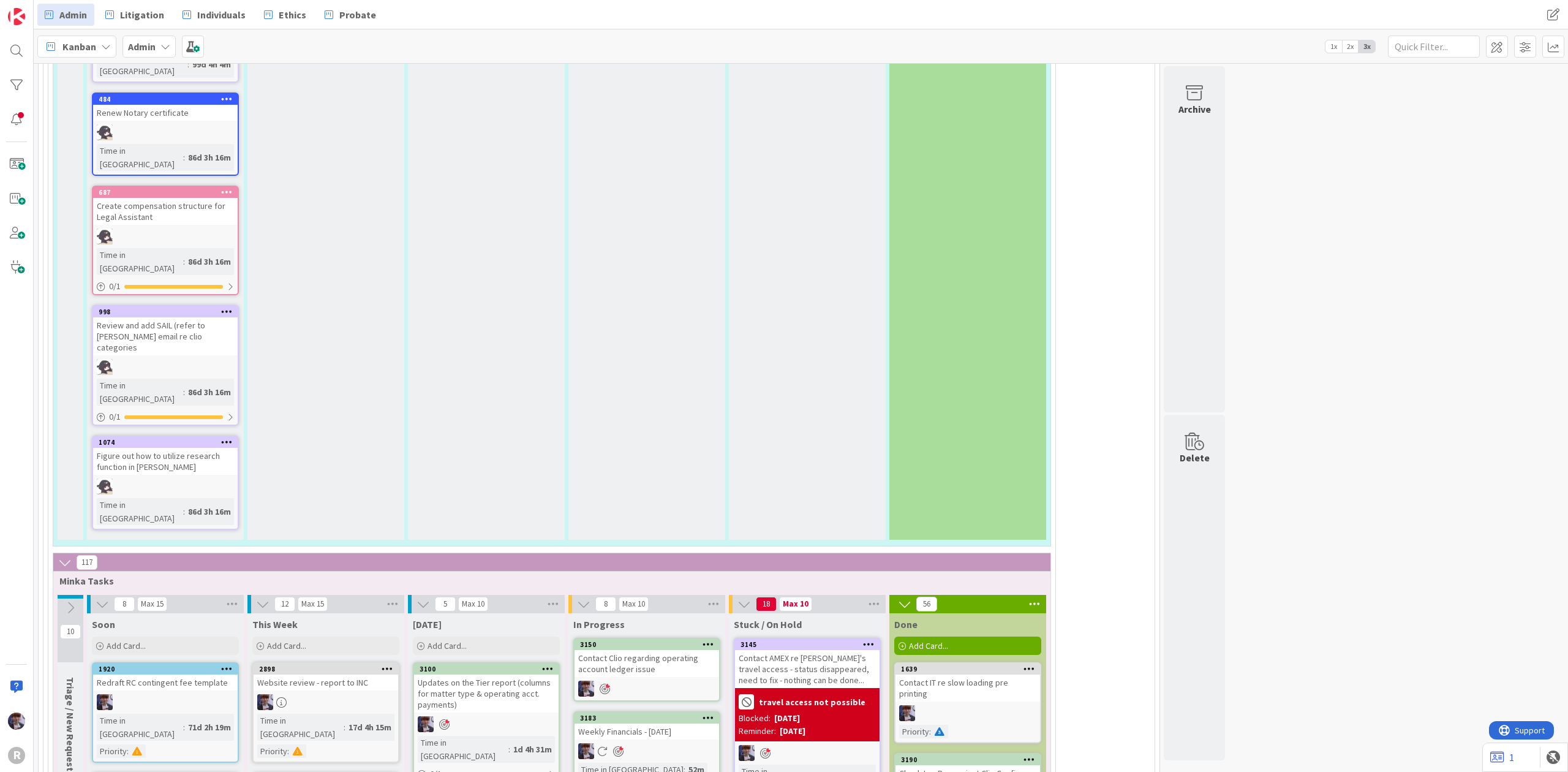
scroll to position [2523, 0]
